Goal: Obtain resource: Download file/media

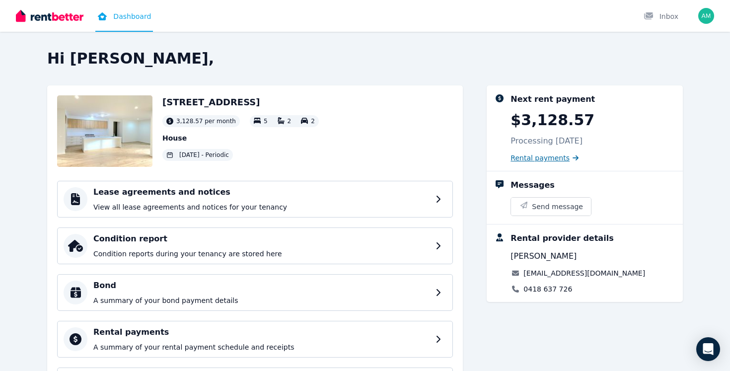
click at [528, 155] on span "Rental payments" at bounding box center [539, 158] width 59 height 10
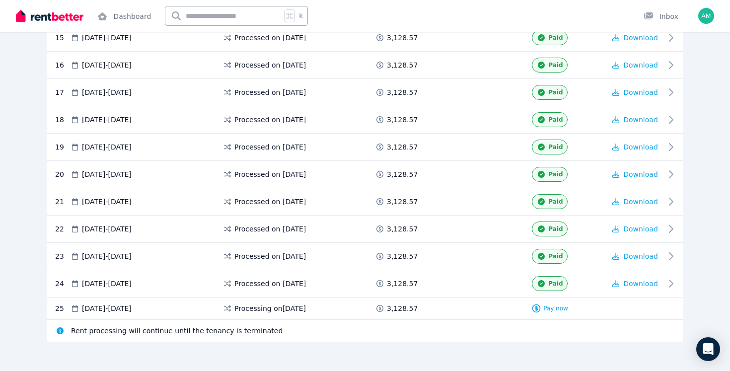
scroll to position [616, 0]
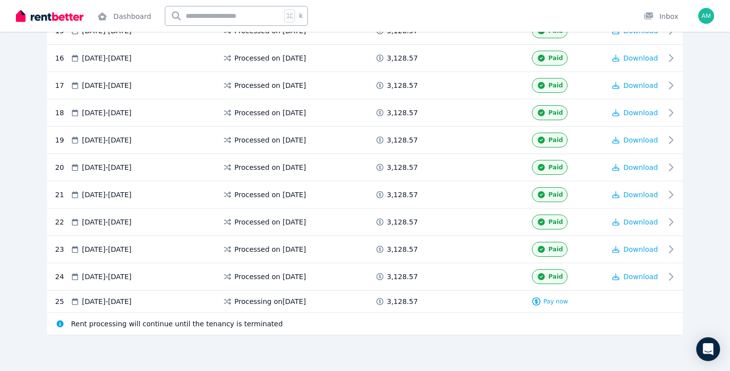
click at [249, 301] on span "Processing on [DATE]" at bounding box center [270, 301] width 72 height 10
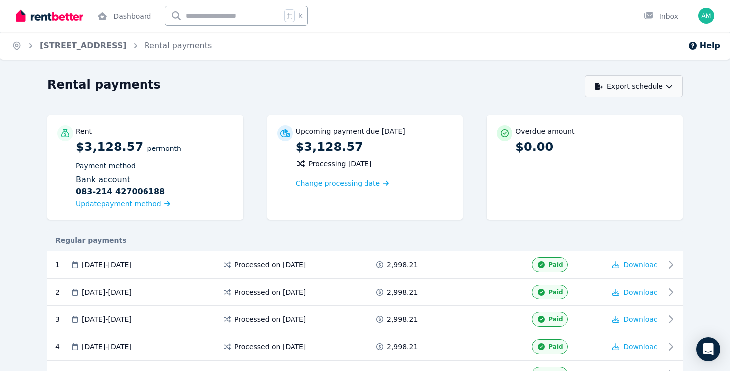
click at [620, 88] on button "Export schedule" at bounding box center [634, 86] width 98 height 22
click at [617, 115] on div "PDF" at bounding box center [634, 112] width 84 height 10
click at [343, 88] on div "Rental payments" at bounding box center [313, 86] width 532 height 19
click at [112, 46] on link "[STREET_ADDRESS]" at bounding box center [83, 45] width 87 height 9
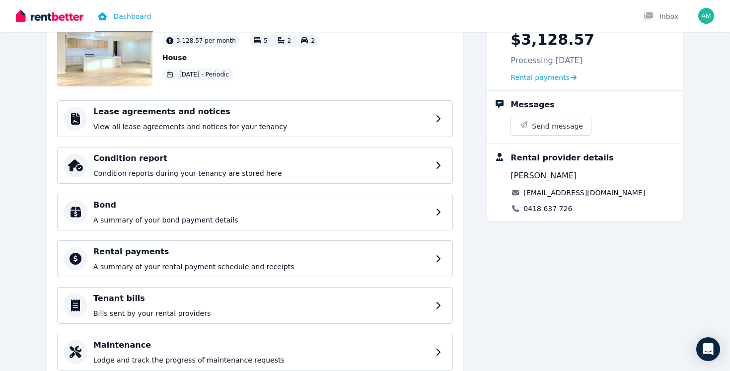
scroll to position [81, 0]
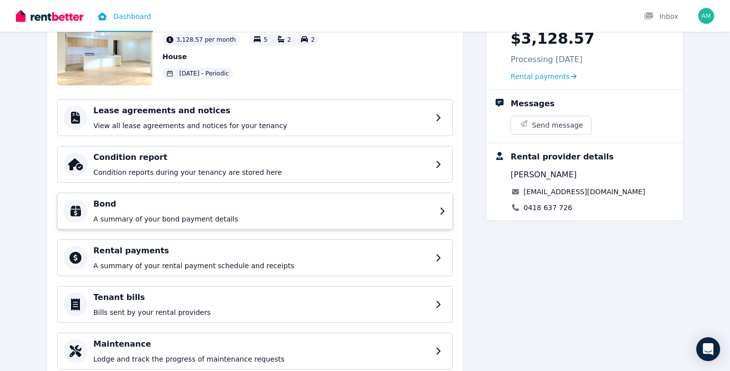
click at [297, 201] on h4 "Bond" at bounding box center [263, 204] width 340 height 12
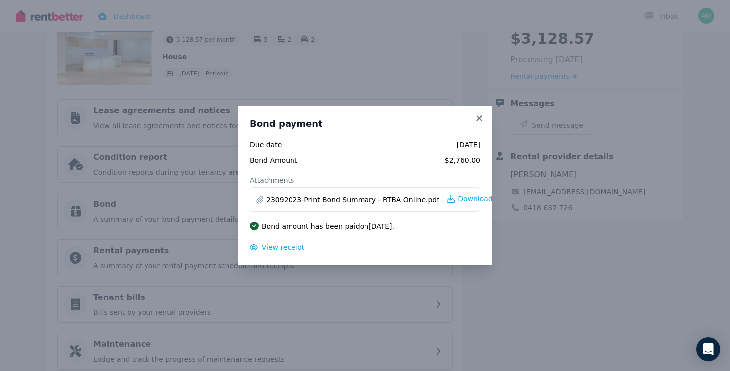
click at [458, 201] on span "Download" at bounding box center [475, 199] width 35 height 10
click at [383, 70] on div "Bond payment Due date [DATE] Bond Amount $2,760.00 Attachments 23092023-Print B…" at bounding box center [365, 185] width 730 height 371
click at [479, 115] on icon at bounding box center [479, 118] width 10 height 9
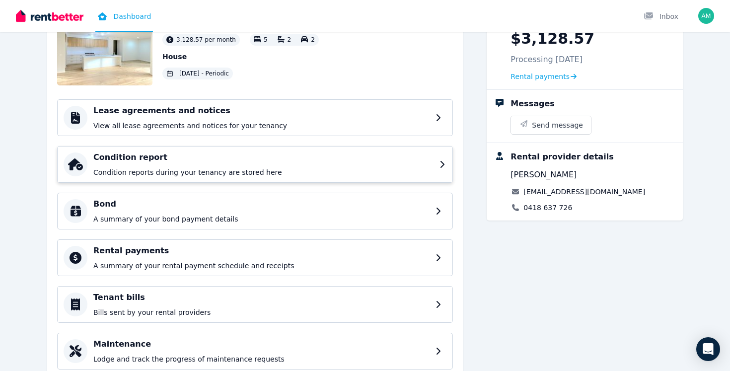
click at [285, 156] on h4 "Condition report" at bounding box center [263, 157] width 340 height 12
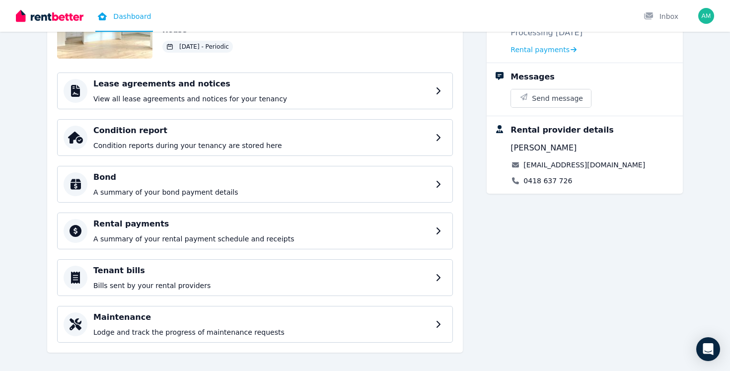
scroll to position [113, 0]
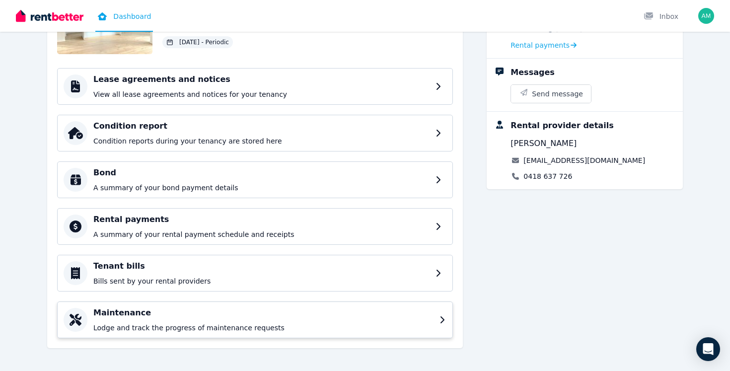
click at [238, 317] on h4 "Maintenance" at bounding box center [263, 313] width 340 height 12
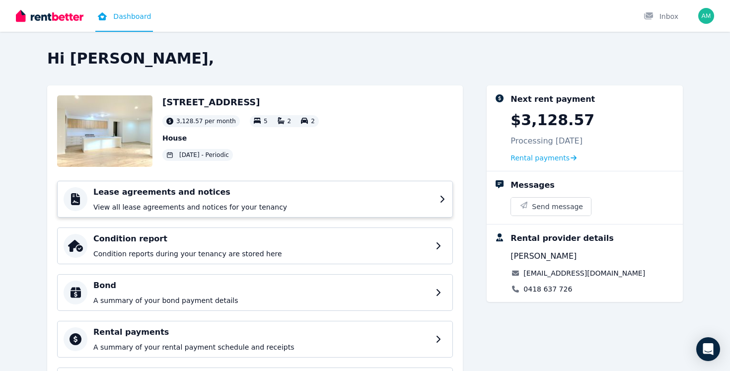
click at [136, 197] on h4 "Lease agreements and notices" at bounding box center [263, 192] width 340 height 12
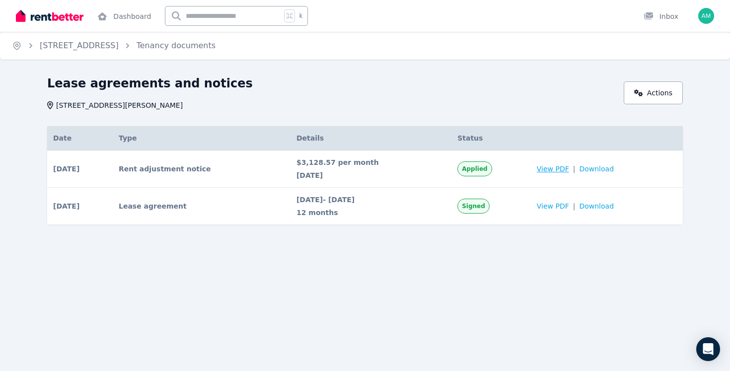
click at [559, 168] on span "View PDF" at bounding box center [553, 169] width 32 height 10
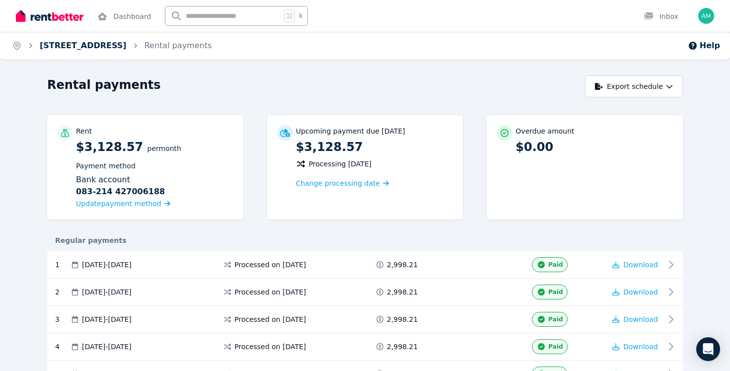
click at [69, 43] on link "[STREET_ADDRESS]" at bounding box center [83, 45] width 87 height 9
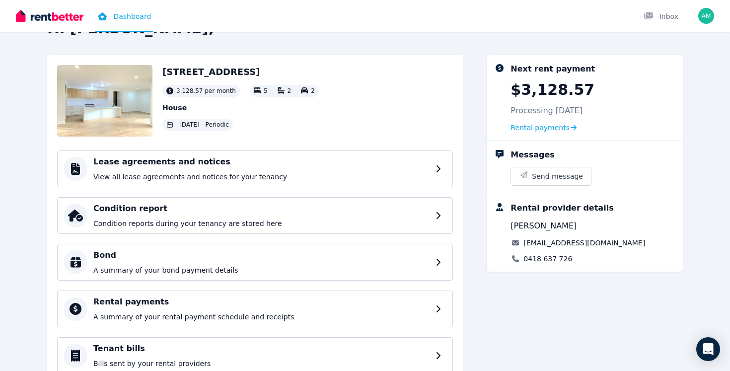
scroll to position [32, 0]
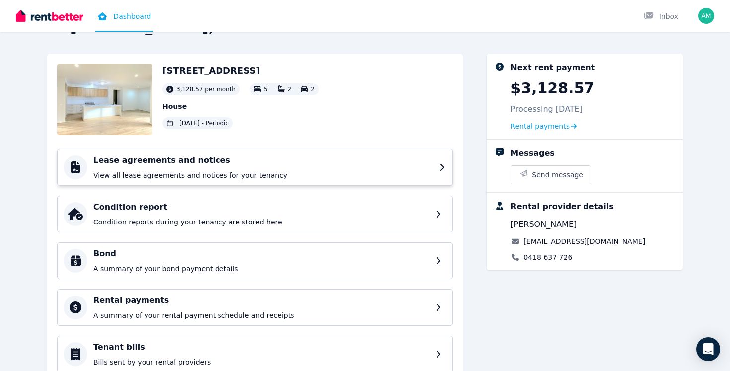
click at [308, 164] on h4 "Lease agreements and notices" at bounding box center [263, 160] width 340 height 12
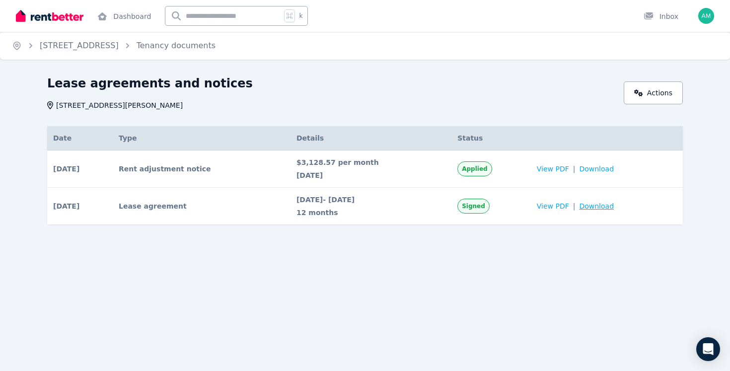
click at [614, 206] on span "Download" at bounding box center [596, 206] width 35 height 10
click at [707, 192] on div "Lease agreements and notices 80 Hartliegh Street, Clyde VIC 3978 Actions Date T…" at bounding box center [365, 167] width 730 height 185
click at [599, 168] on span "Download" at bounding box center [596, 169] width 35 height 10
click at [236, 111] on div "Lease agreements and notices 80 Hartliegh Street, Clyde VIC 3978 Actions Date T…" at bounding box center [365, 158] width 636 height 167
click at [708, 15] on img "button" at bounding box center [706, 16] width 16 height 16
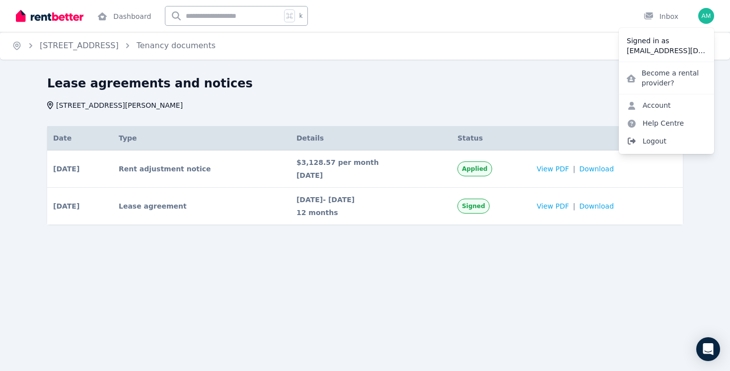
click at [658, 147] on span "Logout" at bounding box center [666, 141] width 95 height 18
